Goal: Information Seeking & Learning: Learn about a topic

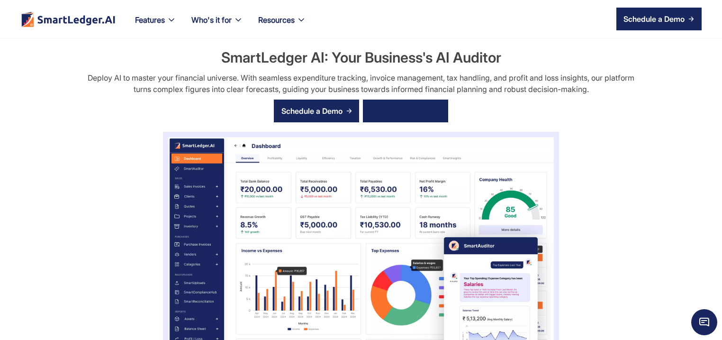
click at [403, 100] on div "Schedule a Demo View Features" at bounding box center [361, 111] width 174 height 32
click at [403, 107] on div "View Features" at bounding box center [401, 110] width 50 height 15
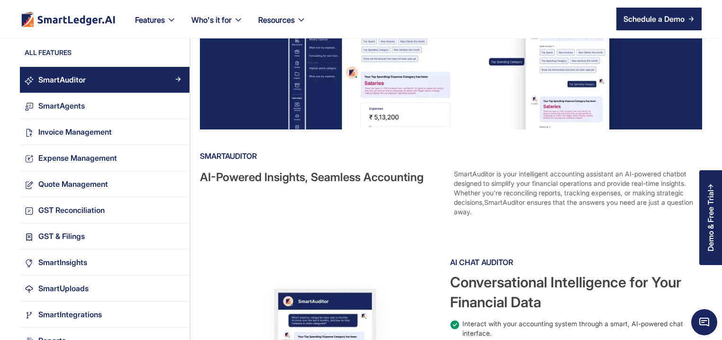
scroll to position [136, 0]
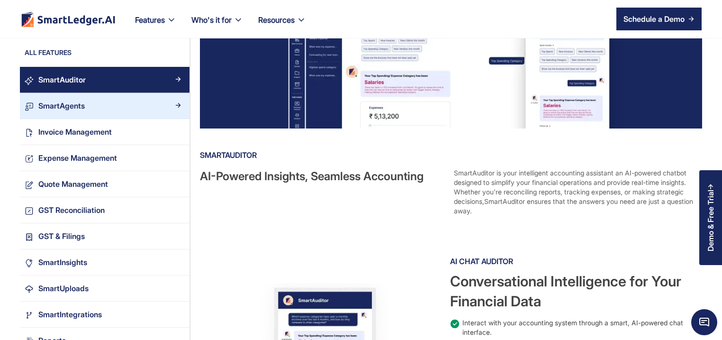
click at [86, 110] on div "SmartAgents" at bounding box center [109, 106] width 151 height 13
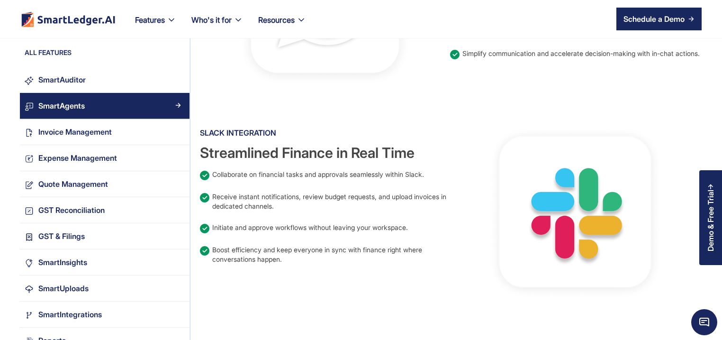
scroll to position [455, 0]
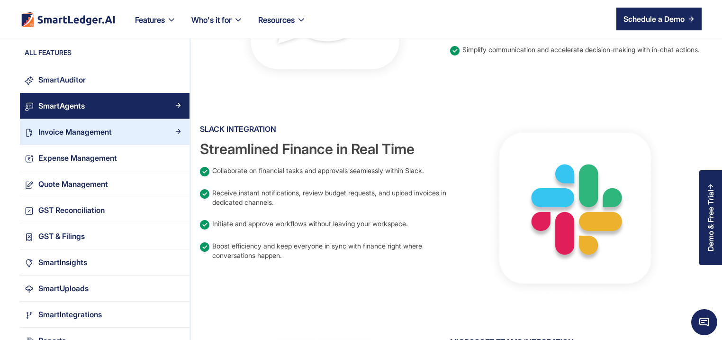
click at [76, 128] on div "Invoice Management" at bounding box center [74, 132] width 73 height 13
click at [105, 135] on div "Invoice Management" at bounding box center [74, 132] width 73 height 13
click at [128, 135] on div "Invoice Management" at bounding box center [109, 132] width 151 height 13
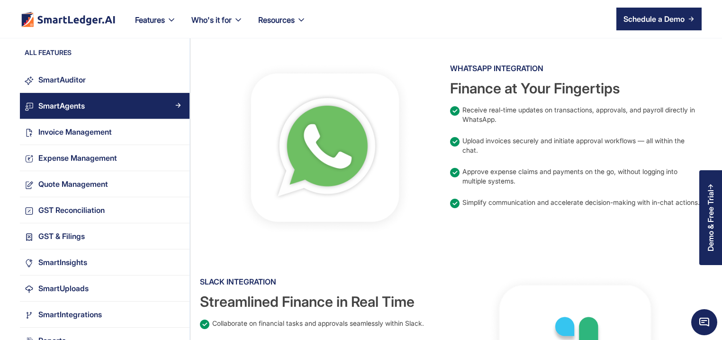
scroll to position [227, 0]
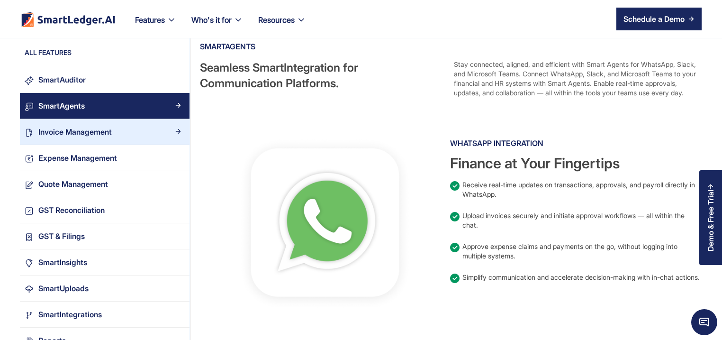
click at [48, 126] on div "Invoice Management" at bounding box center [74, 132] width 73 height 13
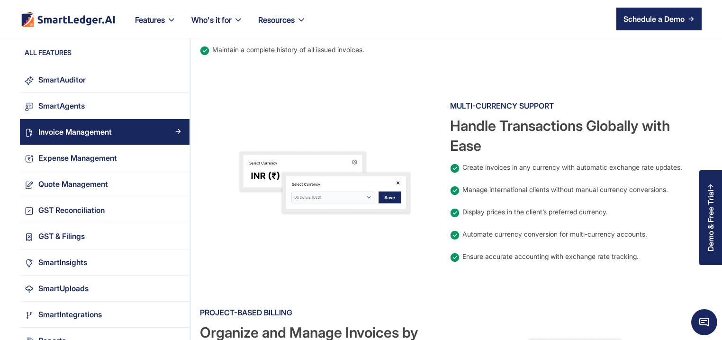
scroll to position [682, 0]
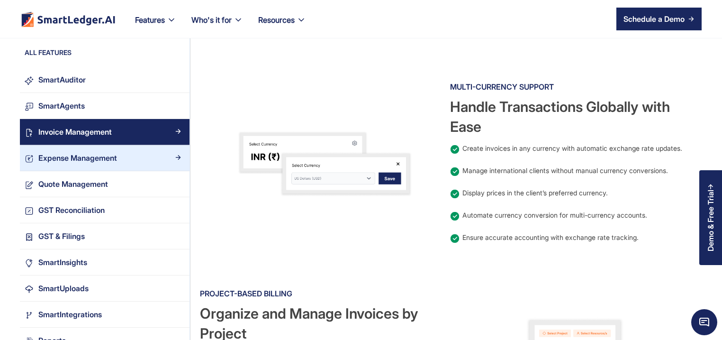
click at [100, 157] on div "Expense Management" at bounding box center [77, 158] width 79 height 13
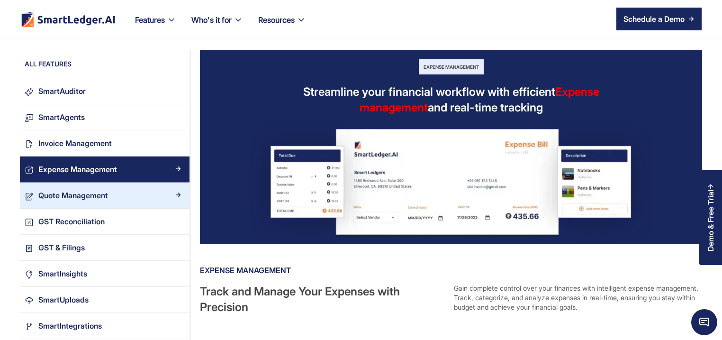
click at [55, 199] on div "Quote Management" at bounding box center [73, 195] width 70 height 13
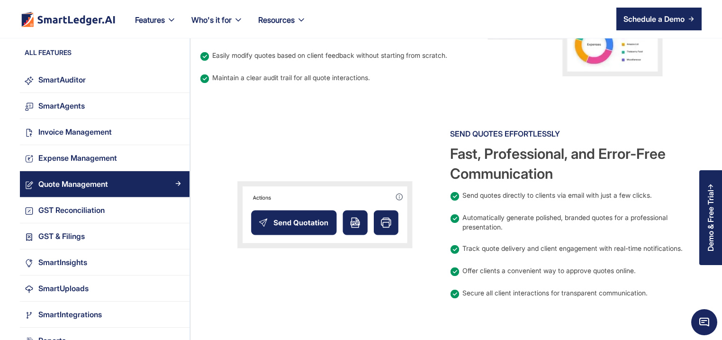
scroll to position [728, 0]
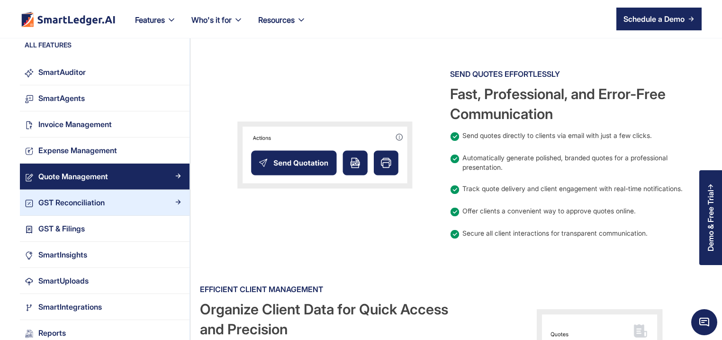
click at [70, 201] on div "GST Reconciliation" at bounding box center [71, 202] width 66 height 13
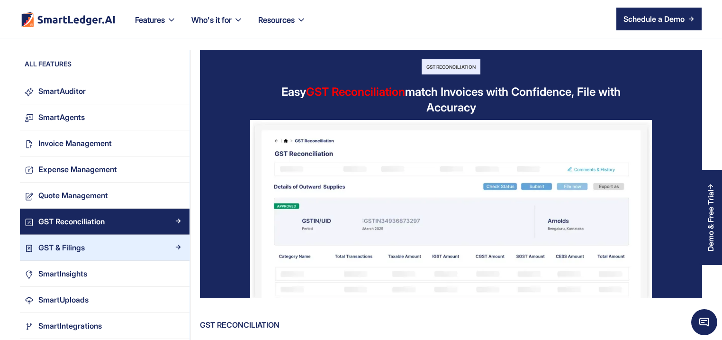
click at [52, 248] on div "GST & Filings" at bounding box center [61, 247] width 46 height 13
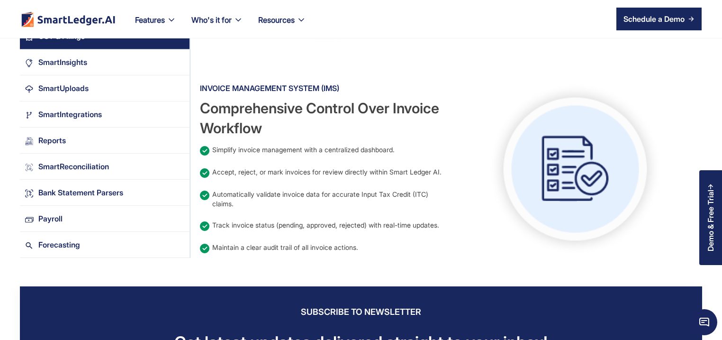
scroll to position [864, 0]
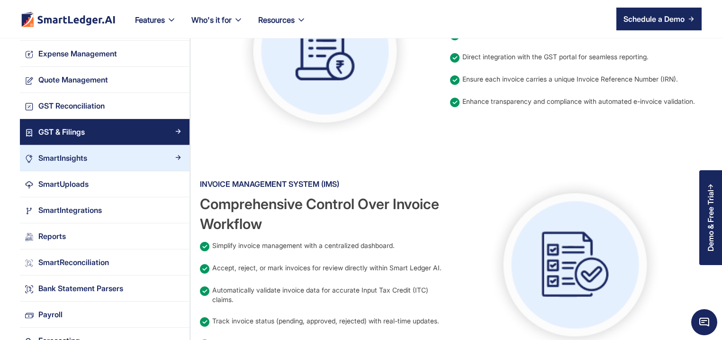
click at [58, 157] on div "SmartInsights" at bounding box center [62, 157] width 49 height 13
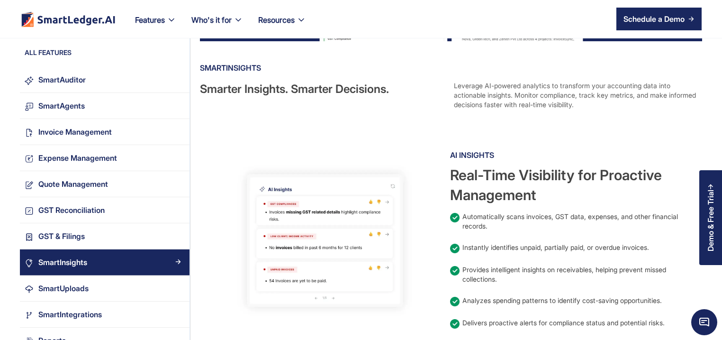
scroll to position [227, 0]
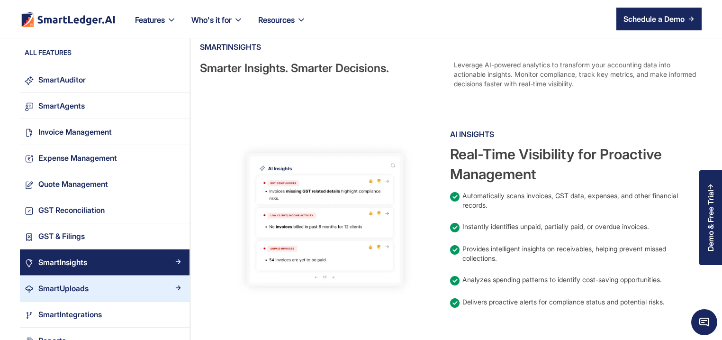
click at [97, 288] on div "SmartUploads" at bounding box center [109, 288] width 151 height 13
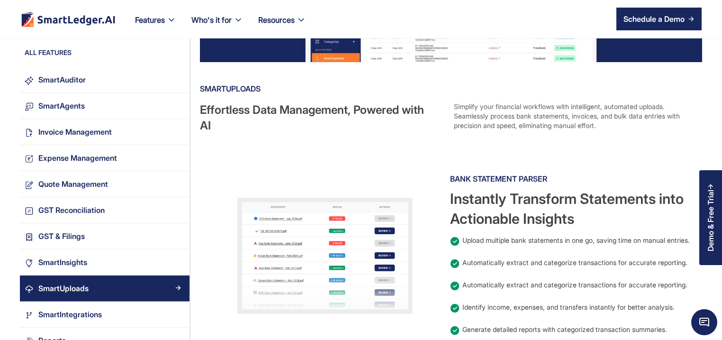
scroll to position [227, 0]
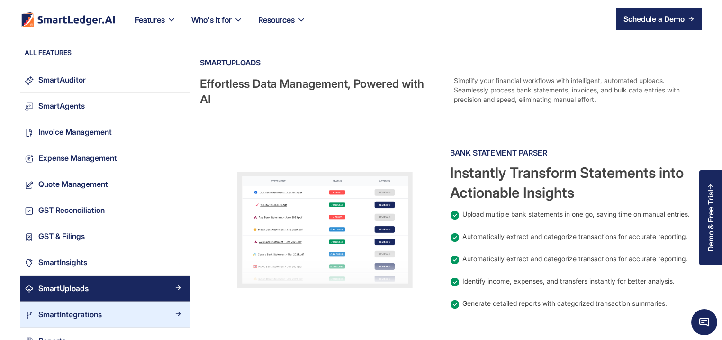
click at [68, 308] on div "SmartIntegrations" at bounding box center [70, 314] width 64 height 13
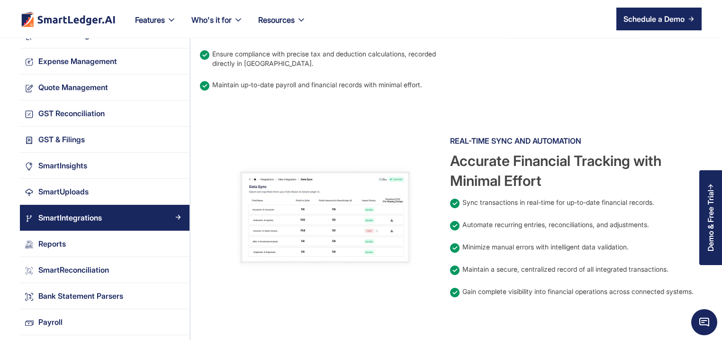
scroll to position [682, 0]
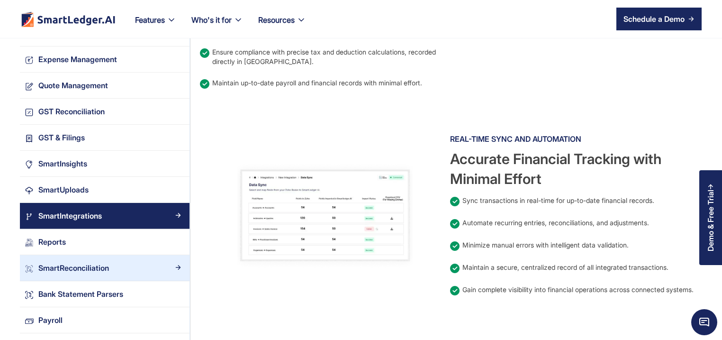
click at [104, 267] on div "SmartReconciliation" at bounding box center [73, 267] width 71 height 13
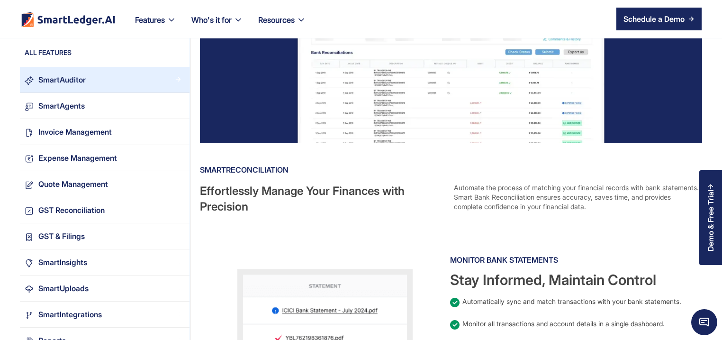
scroll to position [45, 0]
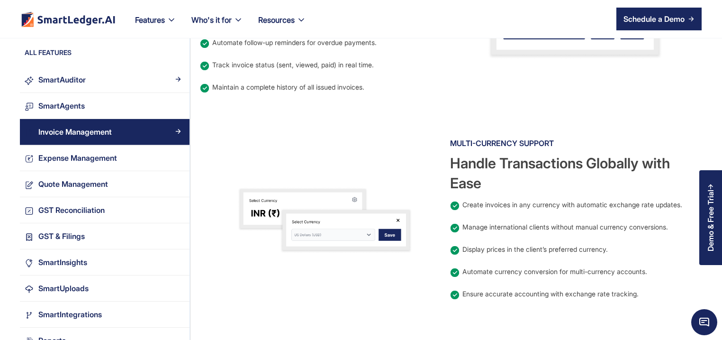
scroll to position [591, 0]
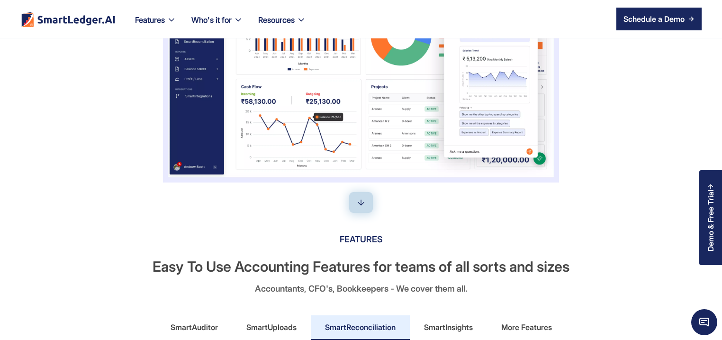
scroll to position [318, 0]
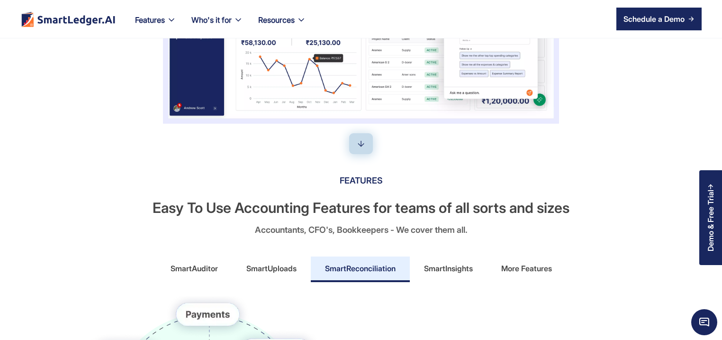
click at [179, 267] on div "SmartAuditor" at bounding box center [194, 268] width 47 height 15
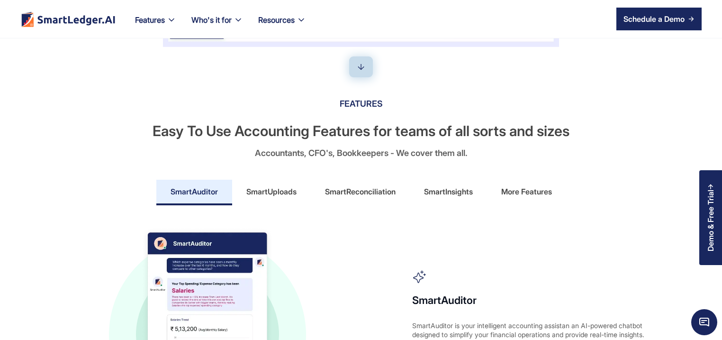
scroll to position [455, 0]
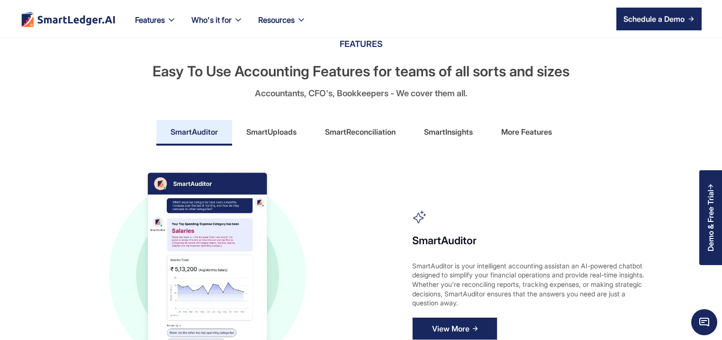
click at [458, 334] on div "View More" at bounding box center [450, 328] width 37 height 15
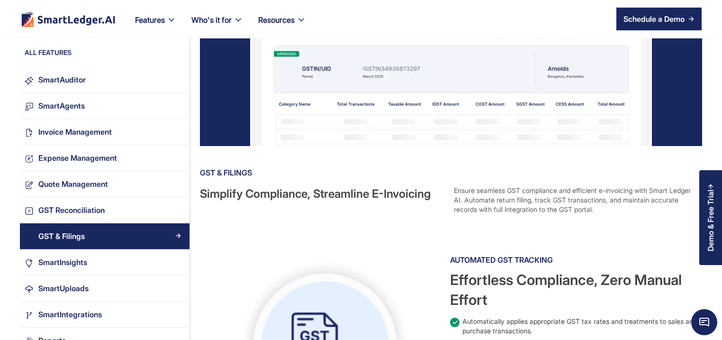
scroll to position [273, 0]
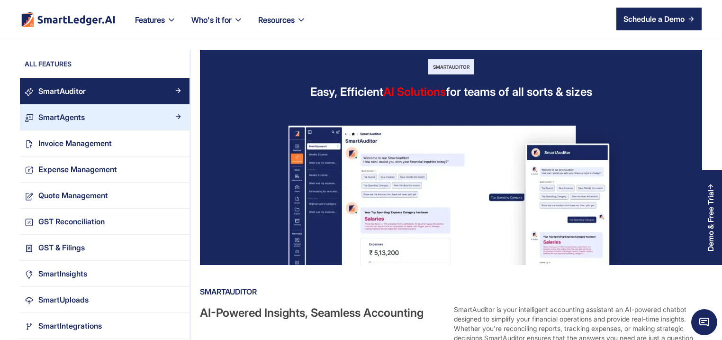
click at [99, 113] on div "SmartAgents" at bounding box center [109, 117] width 151 height 13
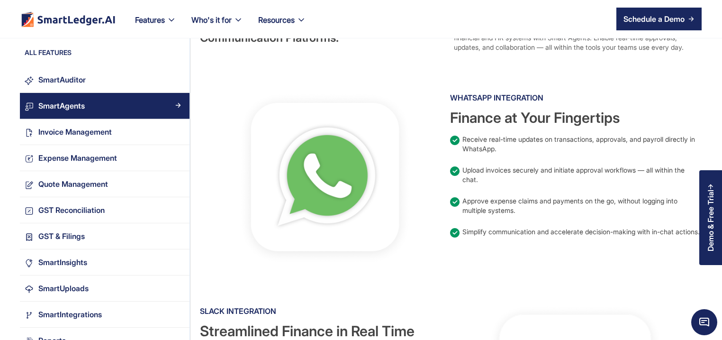
scroll to position [273, 0]
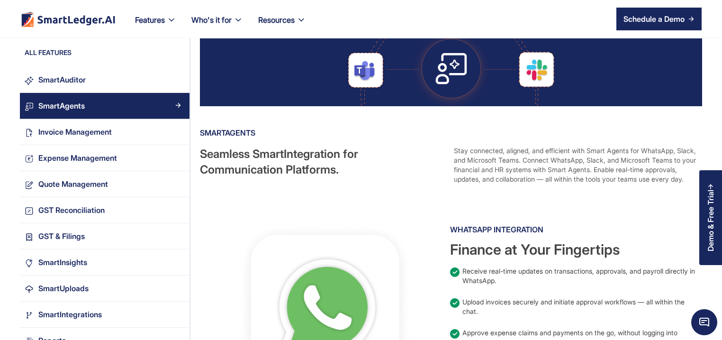
scroll to position [182, 0]
